Goal: Task Accomplishment & Management: Manage account settings

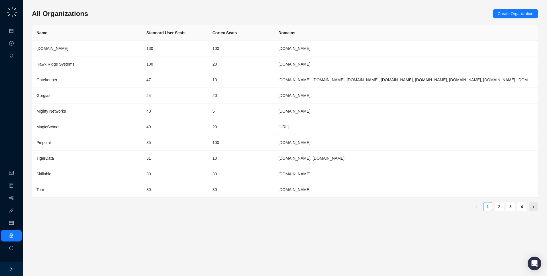
click at [534, 208] on icon "right" at bounding box center [533, 206] width 3 height 3
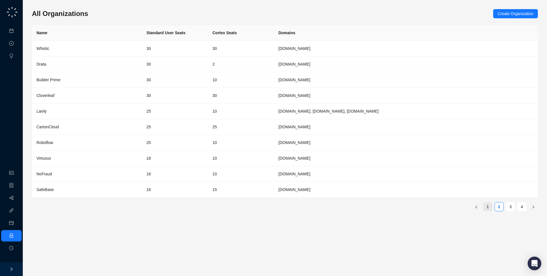
click at [487, 208] on link "1" at bounding box center [487, 206] width 9 height 9
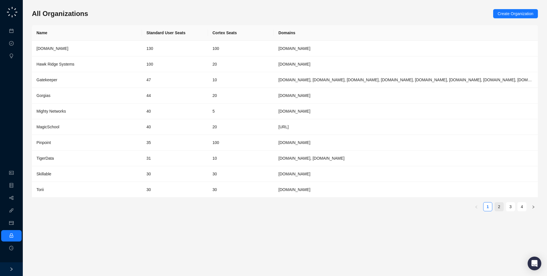
click at [503, 208] on link "2" at bounding box center [499, 206] width 9 height 9
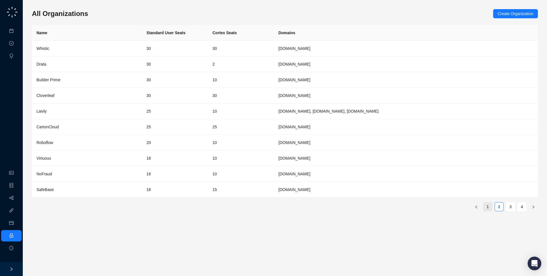
click at [484, 208] on link "1" at bounding box center [487, 206] width 9 height 9
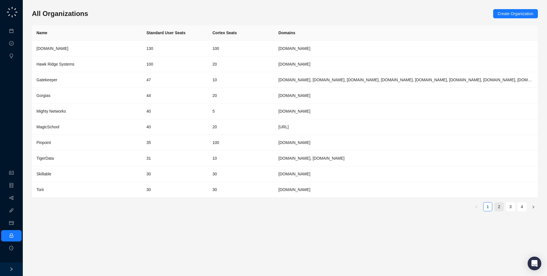
click at [498, 205] on link "2" at bounding box center [499, 206] width 9 height 9
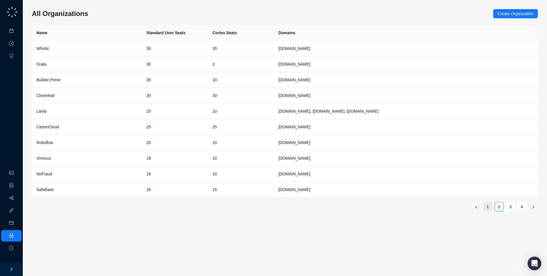
click at [487, 204] on link "1" at bounding box center [487, 206] width 9 height 9
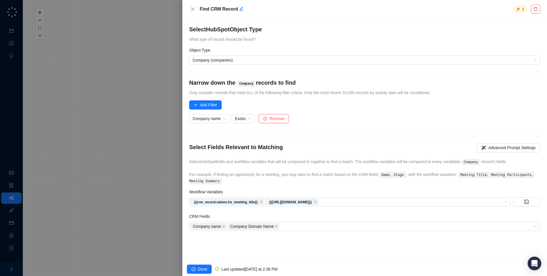
click at [309, 116] on div "Company name Exists Remove" at bounding box center [364, 121] width 351 height 15
click at [148, 139] on div at bounding box center [273, 138] width 547 height 276
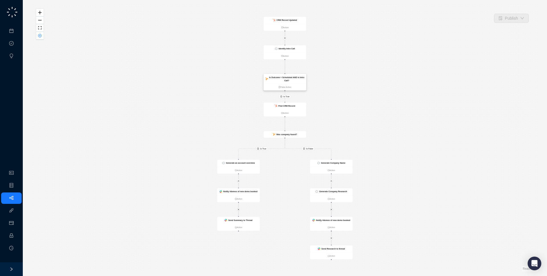
click at [287, 77] on strong "Is Outcome = Scheduled AND Is Intro Call?" at bounding box center [286, 78] width 35 height 5
click at [289, 107] on div "Find CRM Record" at bounding box center [286, 105] width 17 height 3
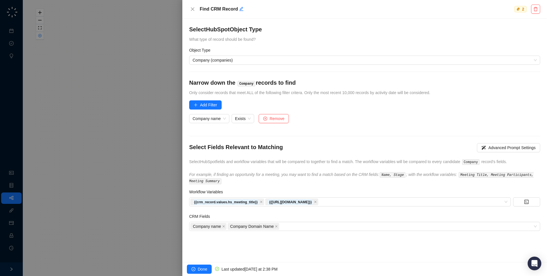
click at [163, 140] on div at bounding box center [273, 138] width 547 height 276
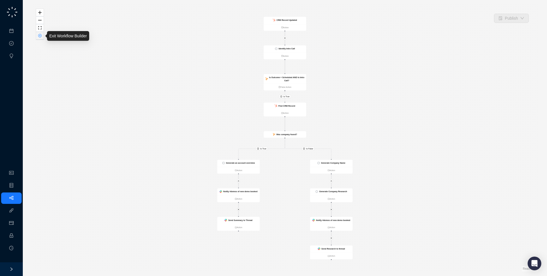
click at [39, 34] on icon "close-circle" at bounding box center [39, 35] width 3 height 3
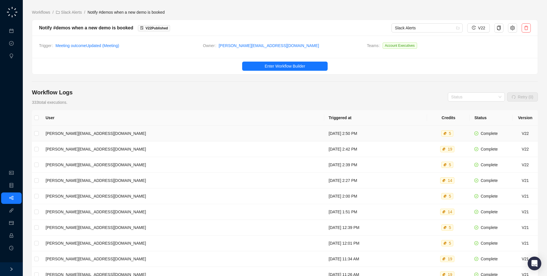
click at [324, 130] on td "Thursday, 08/21/25, 2:50 PM" at bounding box center [375, 134] width 103 height 16
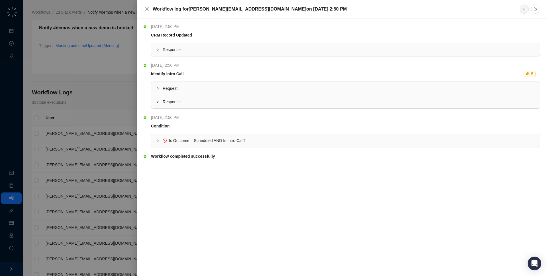
click at [243, 46] on div "Response" at bounding box center [345, 49] width 389 height 13
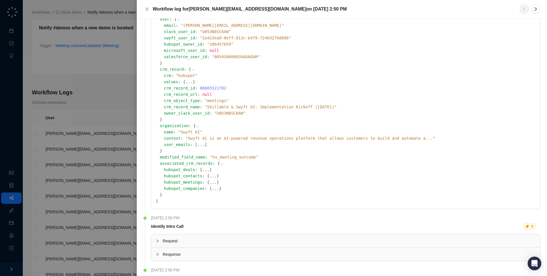
scroll to position [89, 0]
click at [212, 189] on button "..." at bounding box center [215, 188] width 7 height 6
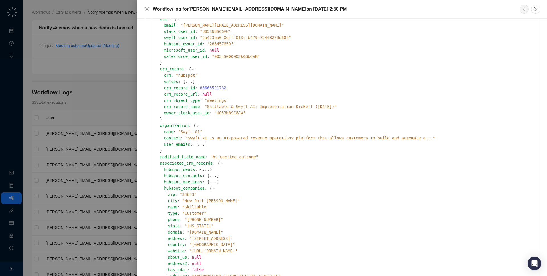
click at [212, 189] on icon at bounding box center [214, 189] width 4 height 4
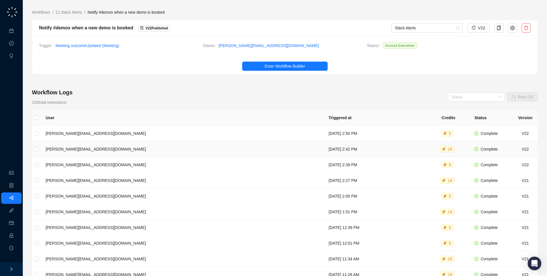
click at [324, 149] on td "Thursday, 08/21/25, 2:42 PM" at bounding box center [375, 149] width 103 height 16
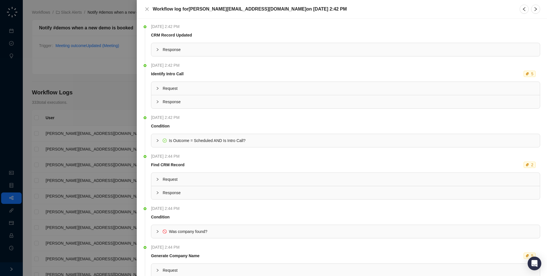
click at [219, 52] on span "Response" at bounding box center [349, 49] width 373 height 6
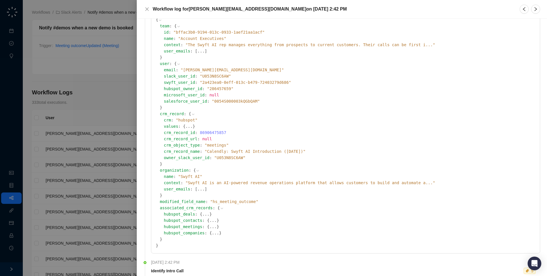
scroll to position [48, 0]
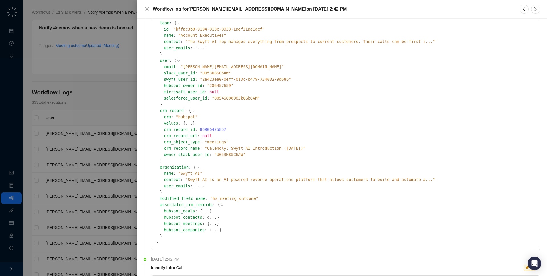
click at [212, 228] on button "..." at bounding box center [215, 230] width 7 height 6
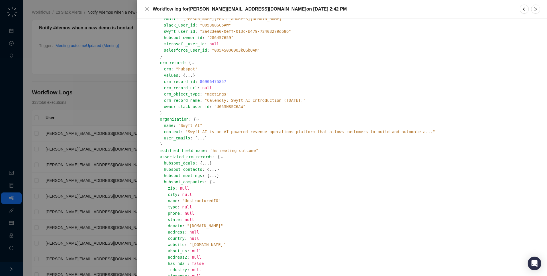
scroll to position [96, 0]
click at [535, 9] on icon "right" at bounding box center [535, 9] width 5 height 5
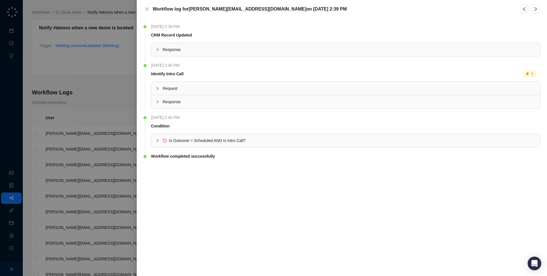
drag, startPoint x: 185, startPoint y: 60, endPoint x: 190, endPoint y: 52, distance: 9.7
click at [187, 57] on li "Thursday, 08/21/25, 2:39 PM CRM Record Updated Response" at bounding box center [342, 44] width 397 height 39
click at [190, 52] on span "Response" at bounding box center [349, 49] width 373 height 6
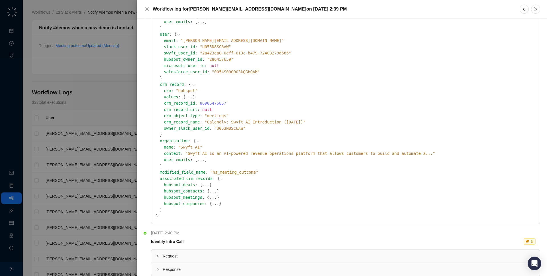
scroll to position [74, 0]
click at [212, 204] on button "..." at bounding box center [215, 203] width 7 height 6
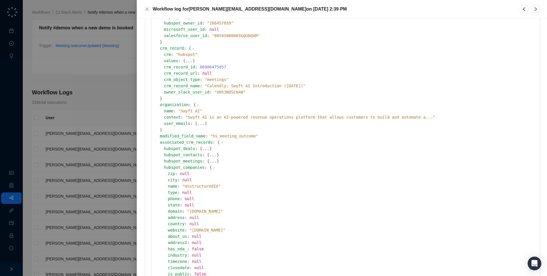
scroll to position [109, 0]
click at [48, 95] on div at bounding box center [273, 138] width 547 height 276
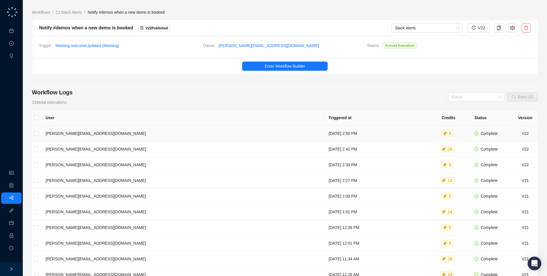
click at [153, 134] on td "jake@swyftai.com" at bounding box center [182, 134] width 283 height 16
click at [324, 156] on td "Thursday, 08/21/25, 2:42 PM" at bounding box center [375, 149] width 103 height 16
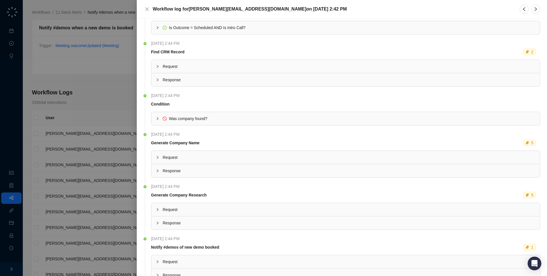
scroll to position [115, 0]
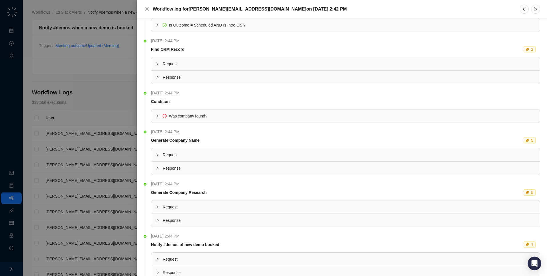
click at [192, 71] on div "Response" at bounding box center [345, 77] width 389 height 13
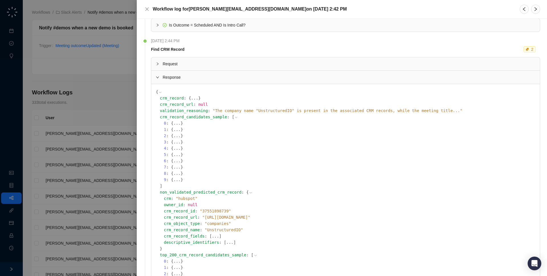
click at [244, 111] on span "" The company name "UnstructuredIO" is present in the associated CRM records, w…" at bounding box center [338, 110] width 250 height 5
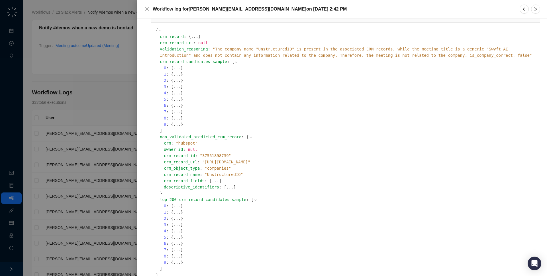
scroll to position [178, 0]
click at [207, 175] on span "" UnstructuredIO "" at bounding box center [224, 173] width 38 height 5
click at [217, 171] on span "" UnstructuredIO "" at bounding box center [224, 173] width 38 height 5
click at [95, 164] on div at bounding box center [273, 138] width 547 height 276
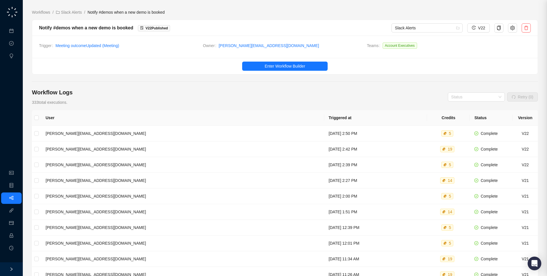
click at [273, 68] on span "Enter Workflow Builder" at bounding box center [285, 66] width 40 height 6
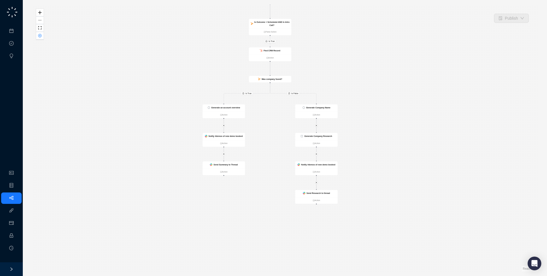
drag, startPoint x: 287, startPoint y: 216, endPoint x: 274, endPoint y: 168, distance: 49.8
click at [274, 168] on div "Is True Is True Is False CRM Record Updated Action Send Summary to Thread Actio…" at bounding box center [285, 138] width 506 height 267
click at [236, 136] on strong "Notify #demos of new demo booked" at bounding box center [226, 136] width 34 height 2
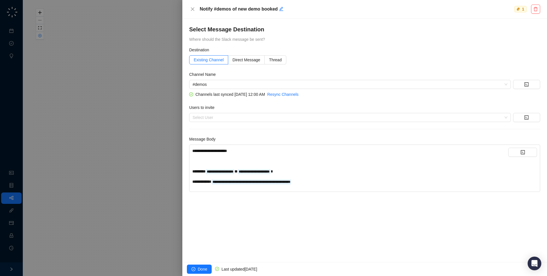
click at [120, 156] on div at bounding box center [273, 138] width 547 height 276
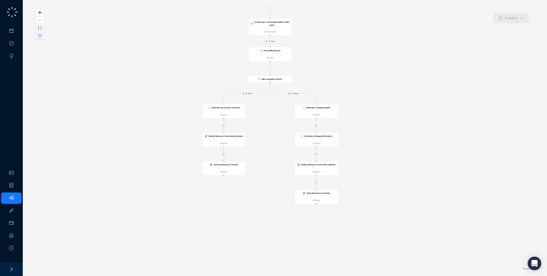
click at [37, 36] on button "button" at bounding box center [39, 36] width 7 height 8
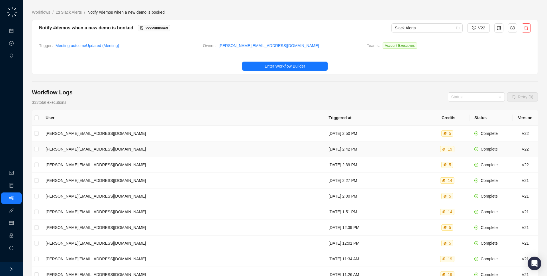
click at [324, 152] on td "Thursday, 08/21/25, 2:42 PM" at bounding box center [375, 149] width 103 height 16
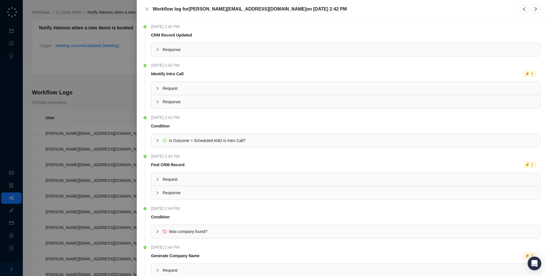
click at [118, 119] on div at bounding box center [273, 138] width 547 height 276
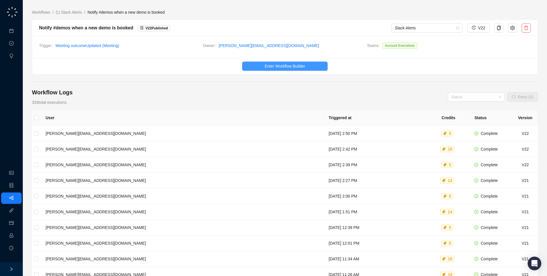
click at [262, 67] on button "Enter Workflow Builder" at bounding box center [284, 66] width 85 height 9
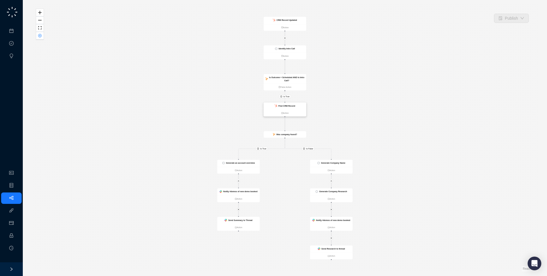
click at [282, 108] on div "Find CRM Record" at bounding box center [285, 106] width 42 height 7
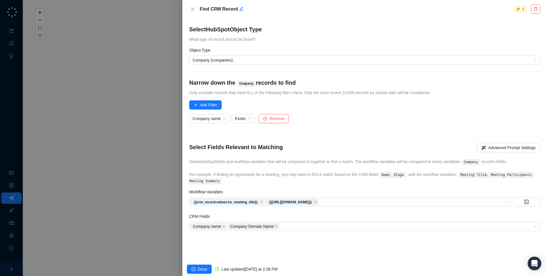
click at [127, 158] on div at bounding box center [273, 138] width 547 height 276
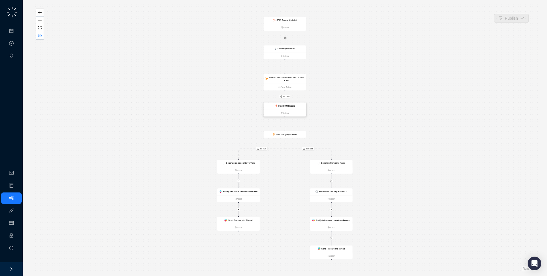
click at [292, 107] on div "Find CRM Record" at bounding box center [285, 106] width 42 height 7
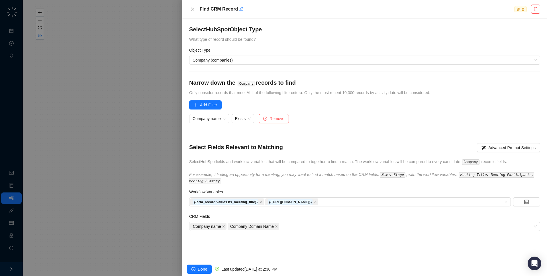
click at [97, 104] on div at bounding box center [273, 138] width 547 height 276
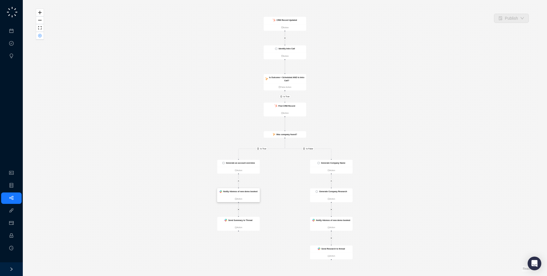
click at [232, 192] on strong "Notify #demos of new demo booked" at bounding box center [240, 191] width 34 height 2
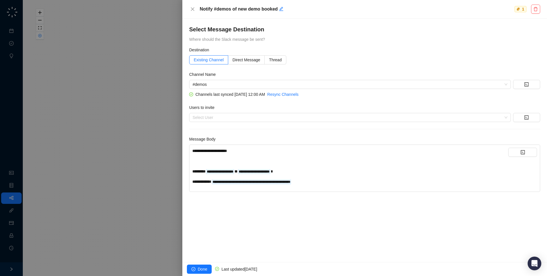
click at [143, 175] on div at bounding box center [273, 138] width 547 height 276
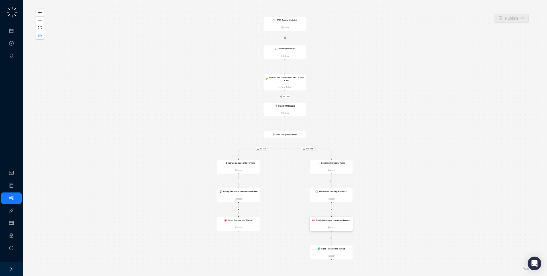
click at [336, 222] on div "Notify #demos of new demo booked" at bounding box center [331, 220] width 42 height 7
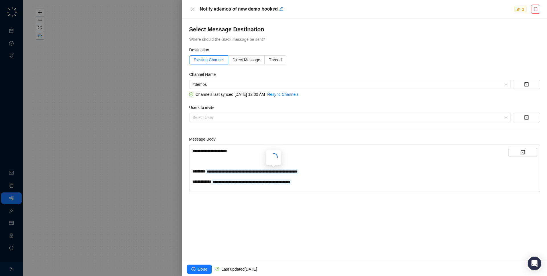
click at [111, 162] on div at bounding box center [273, 138] width 547 height 276
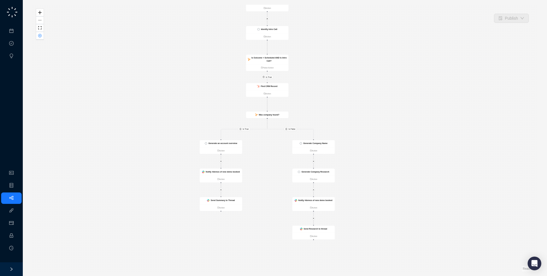
drag, startPoint x: 412, startPoint y: 185, endPoint x: 348, endPoint y: 150, distance: 73.0
click at [394, 165] on div "Is True Is True Is False CRM Record Updated Action Send Summary to Thread Actio…" at bounding box center [285, 138] width 506 height 267
click at [317, 201] on strong "Notify #demos of new demo booked" at bounding box center [315, 200] width 34 height 2
click at [41, 36] on icon "close-circle" at bounding box center [39, 35] width 3 height 3
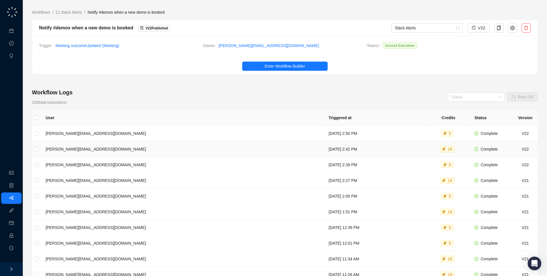
click at [373, 149] on td "Thursday, 08/21/25, 2:42 PM" at bounding box center [375, 149] width 103 height 16
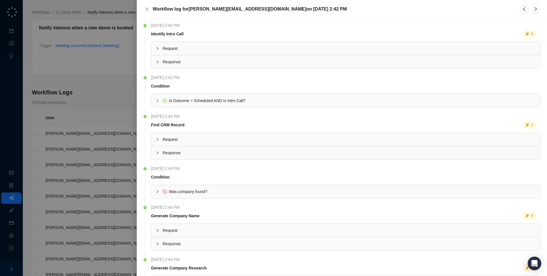
click at [283, 158] on div "Response" at bounding box center [345, 152] width 389 height 13
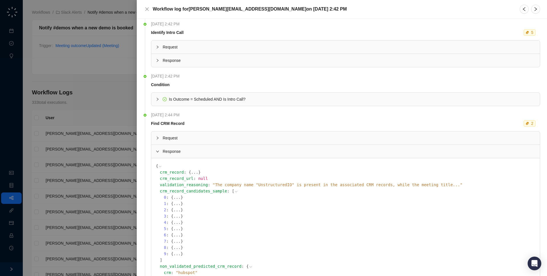
click at [283, 158] on div "Response" at bounding box center [345, 151] width 389 height 13
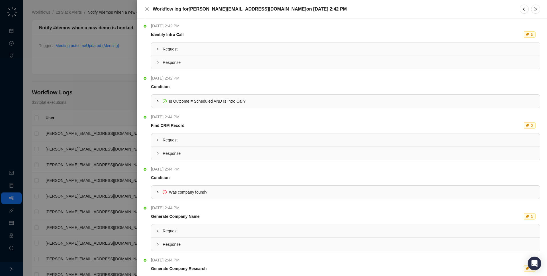
scroll to position [39, 0]
click at [268, 194] on span "Was company found?" at bounding box center [349, 192] width 373 height 6
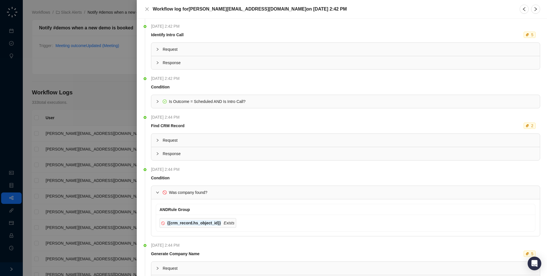
click at [89, 176] on div at bounding box center [273, 138] width 547 height 276
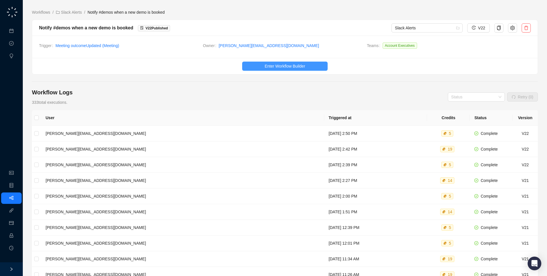
click at [282, 63] on span "Enter Workflow Builder" at bounding box center [285, 66] width 40 height 6
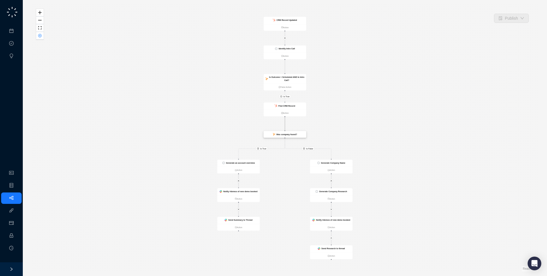
drag, startPoint x: 284, startPoint y: 130, endPoint x: 284, endPoint y: 134, distance: 4.0
click at [284, 130] on div "Is True Is True Is False CRM Record Updated Action Send Summary to Thread Actio…" at bounding box center [285, 138] width 506 height 267
click at [284, 134] on strong "Was company found?" at bounding box center [286, 134] width 21 height 2
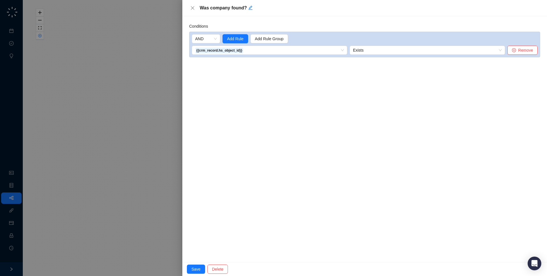
click at [148, 133] on div at bounding box center [273, 138] width 547 height 276
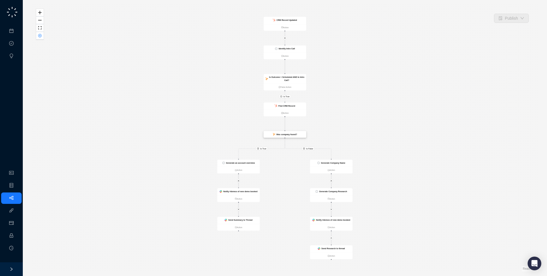
click at [293, 134] on strong "Was company found?" at bounding box center [286, 134] width 21 height 2
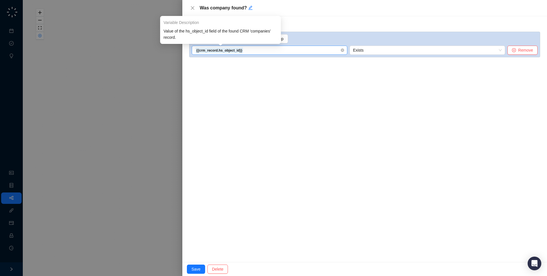
click at [254, 50] on span "{{crm_record.hs_object_id}}" at bounding box center [269, 50] width 149 height 9
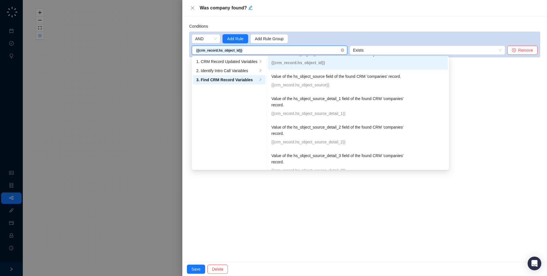
scroll to position [2985, 0]
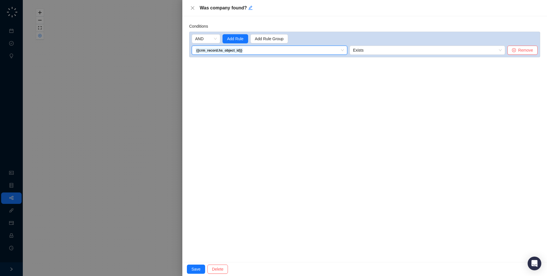
click at [51, 121] on div at bounding box center [273, 138] width 547 height 276
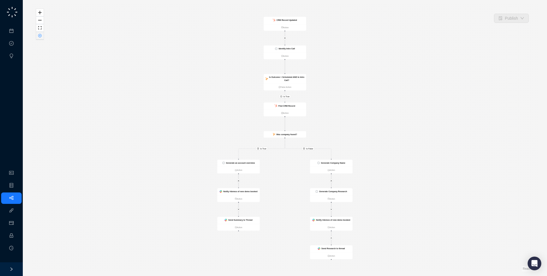
click at [39, 35] on icon "close-circle" at bounding box center [39, 35] width 3 height 3
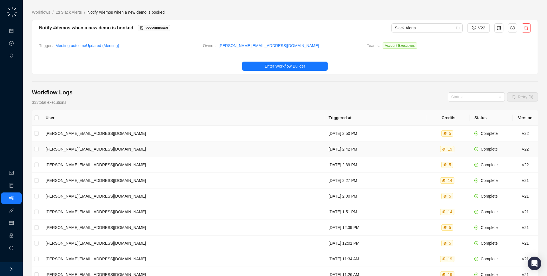
click at [324, 142] on td "Thursday, 08/21/25, 2:42 PM" at bounding box center [375, 149] width 103 height 16
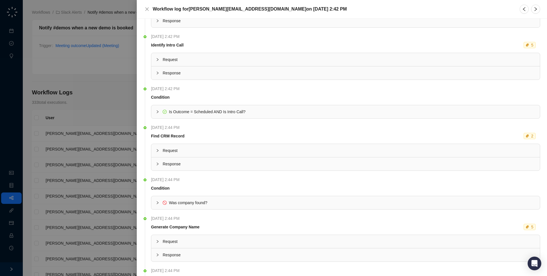
click at [226, 204] on span "Was company found?" at bounding box center [349, 202] width 373 height 6
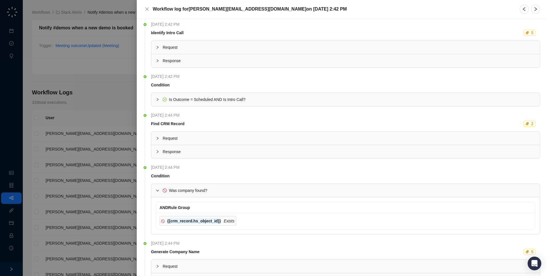
click at [217, 152] on span "Response" at bounding box center [349, 151] width 373 height 6
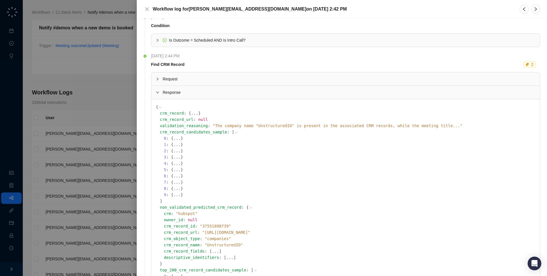
scroll to position [99, 0]
click at [191, 113] on button "..." at bounding box center [194, 114] width 7 height 6
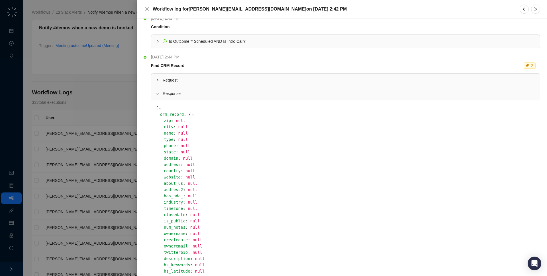
click at [191, 114] on icon at bounding box center [193, 115] width 4 height 4
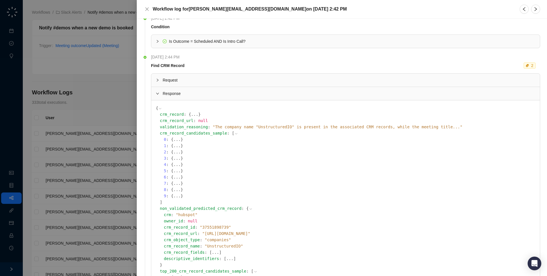
click at [188, 81] on span "Request" at bounding box center [349, 80] width 373 height 6
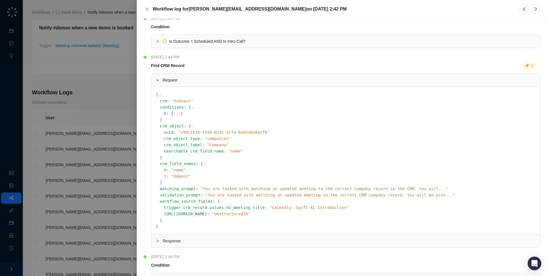
click at [188, 81] on span "Request" at bounding box center [349, 80] width 373 height 6
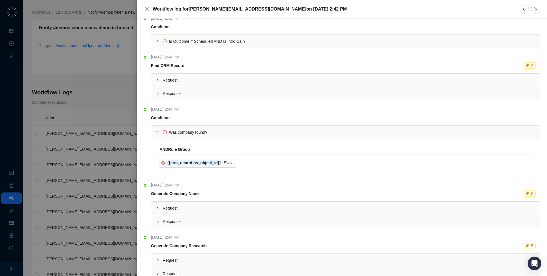
click at [190, 94] on span "Response" at bounding box center [349, 93] width 373 height 6
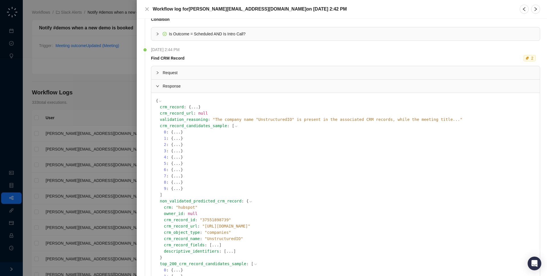
scroll to position [107, 0]
click at [293, 119] on span "" The company name "UnstructuredIO" is present in the associated CRM records, w…" at bounding box center [338, 119] width 250 height 5
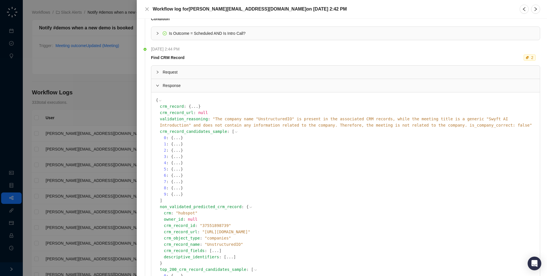
click at [293, 119] on span "" The company name "UnstructuredIO" is present in the associated CRM records, w…" at bounding box center [346, 122] width 372 height 11
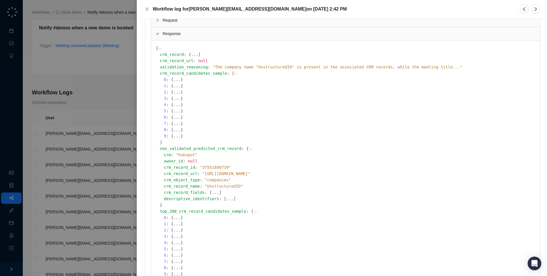
scroll to position [160, 0]
click at [289, 66] on span "" The company name "UnstructuredIO" is present in the associated CRM records, w…" at bounding box center [338, 66] width 250 height 5
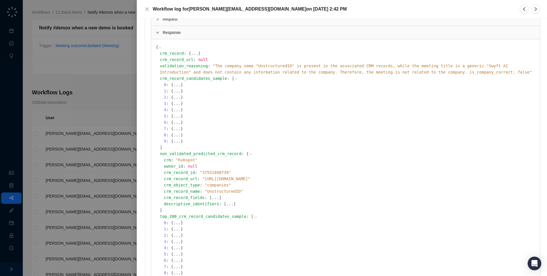
click at [60, 89] on div at bounding box center [273, 138] width 547 height 276
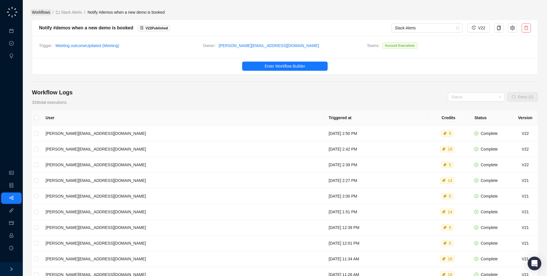
click at [50, 11] on link "Workflows" at bounding box center [41, 12] width 21 height 6
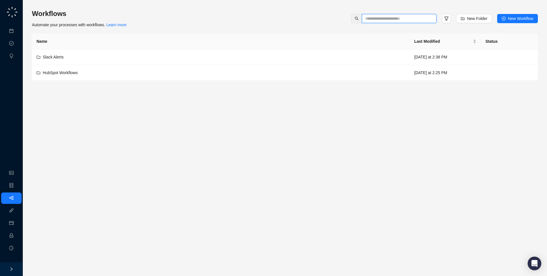
click at [387, 17] on input "text" at bounding box center [397, 18] width 64 height 6
click at [329, 57] on div "Slack Alerts" at bounding box center [220, 57] width 369 height 6
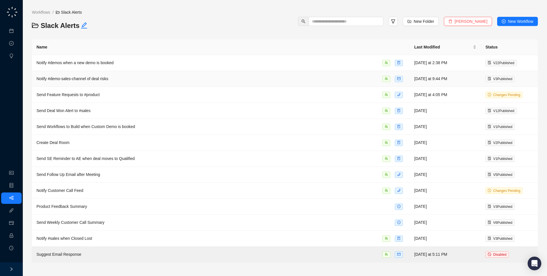
click at [355, 79] on div "Notify #demo-sales-channel of deal risks" at bounding box center [220, 79] width 369 height 7
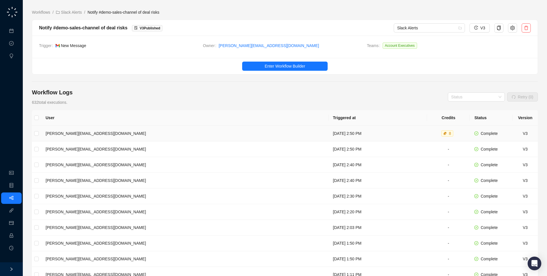
click at [328, 137] on td "Thursday, 08/21/25, 2:50 PM" at bounding box center [377, 134] width 99 height 16
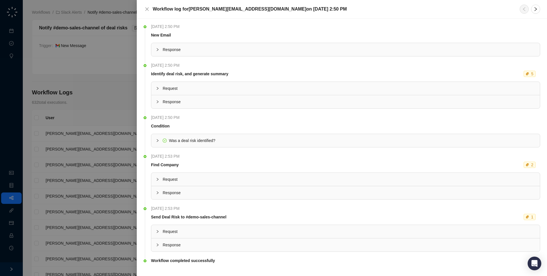
click at [227, 57] on li "Thursday, 08/21/25, 2:50 PM New Email Response" at bounding box center [342, 44] width 397 height 39
click at [230, 52] on span "Response" at bounding box center [349, 49] width 373 height 6
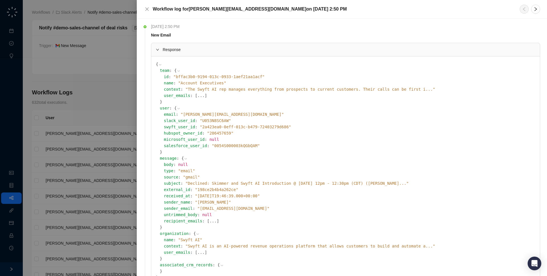
click at [242, 183] on span "" Declined: Skimmer and Swyft AI Introduction @ Fri Aug 22, 2025 12pm - 12:30pm…" at bounding box center [296, 183] width 223 height 5
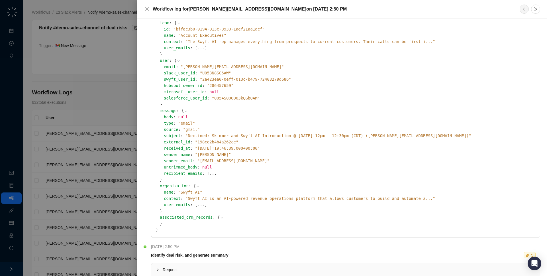
scroll to position [51, 0]
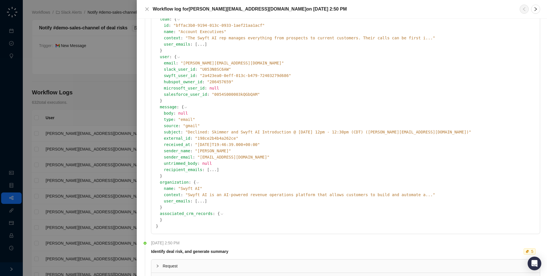
click at [230, 195] on span "" Swyft AI is an AI-powered revenue operations platform that allows customers t…" at bounding box center [310, 194] width 250 height 5
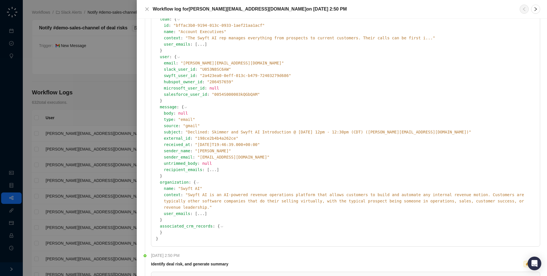
click at [232, 195] on span "" Swyft AI is an AI-powered revenue operations platform that allows customers t…" at bounding box center [344, 200] width 360 height 17
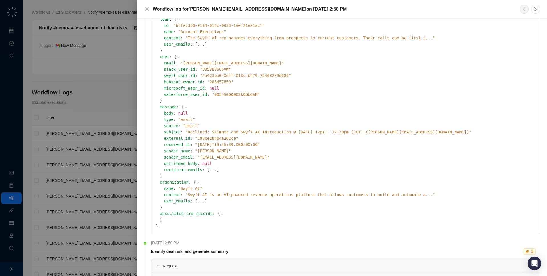
click at [124, 164] on div at bounding box center [273, 138] width 547 height 276
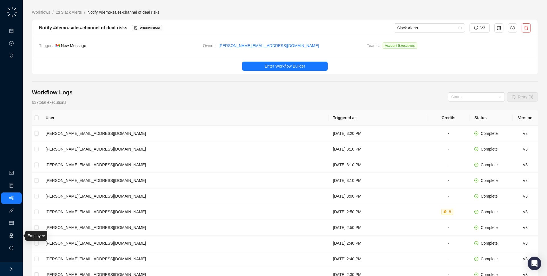
click at [17, 238] on link "Employee" at bounding box center [26, 235] width 18 height 5
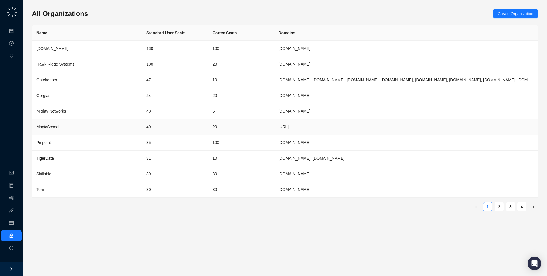
click at [80, 130] on td "MagicSchool" at bounding box center [87, 127] width 110 height 16
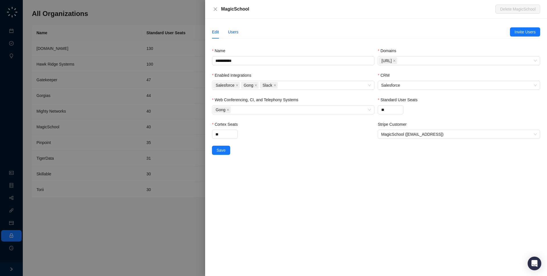
click at [233, 31] on div "Users" at bounding box center [233, 32] width 11 height 6
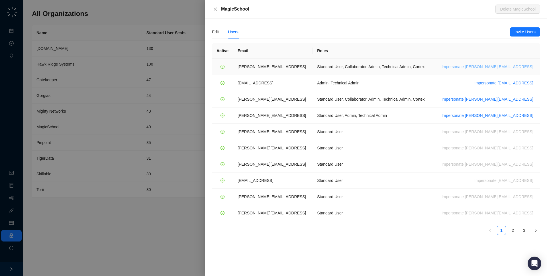
click at [509, 69] on span "Impersonate ana@magicschool.ai" at bounding box center [488, 67] width 92 height 6
